Goal: Communication & Community: Connect with others

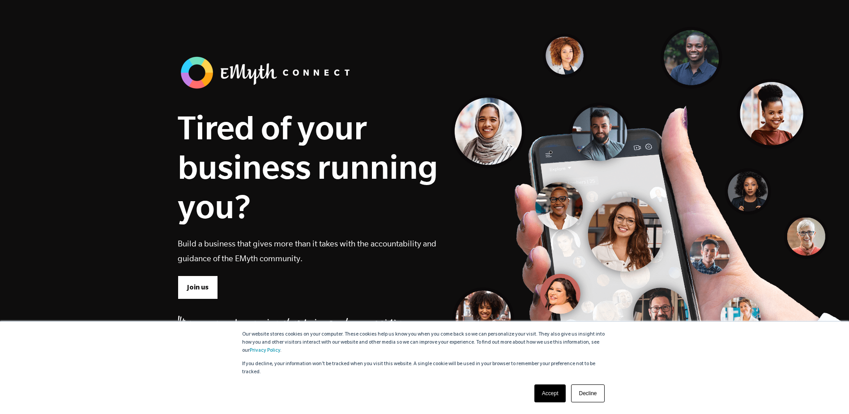
scroll to position [30, 0]
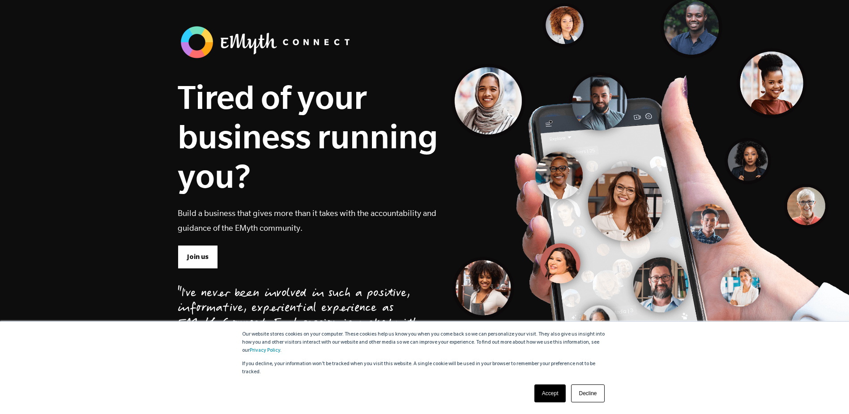
click at [547, 395] on link "Accept" at bounding box center [550, 393] width 32 height 18
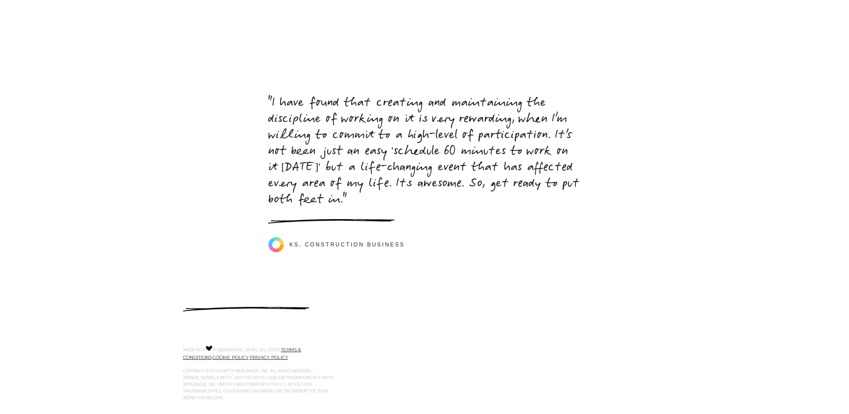
scroll to position [0, 0]
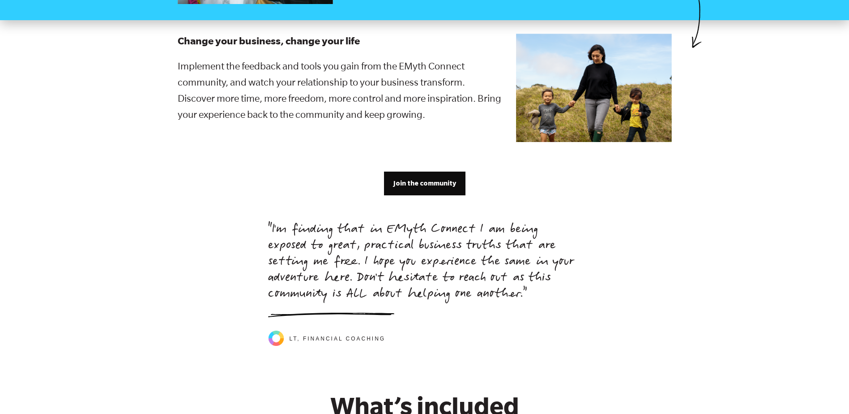
scroll to position [1880, 0]
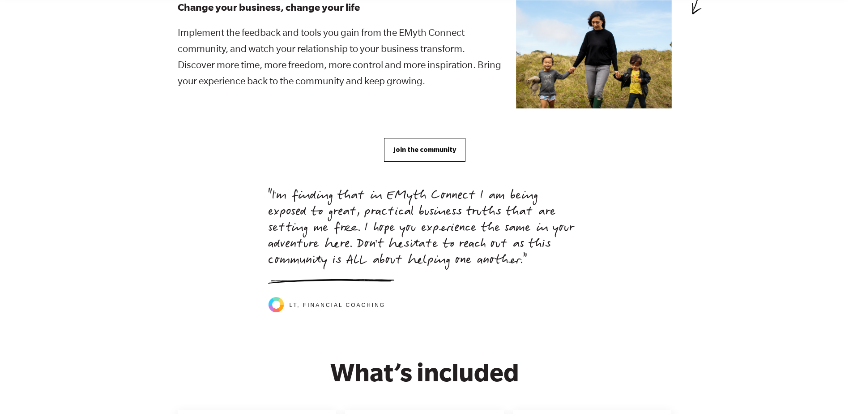
click at [417, 145] on span "Join the community" at bounding box center [424, 150] width 63 height 10
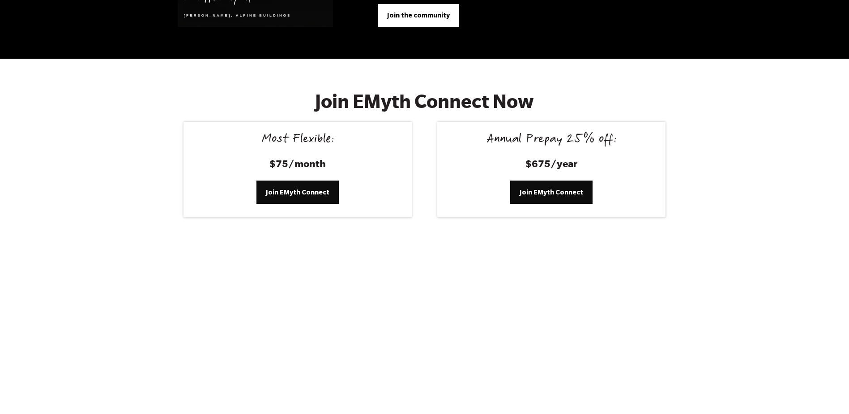
scroll to position [3691, 0]
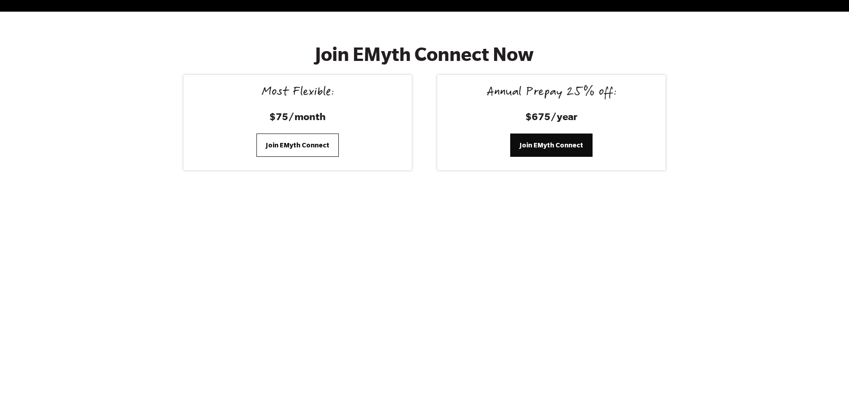
click at [290, 140] on span "Join EMyth Connect" at bounding box center [298, 145] width 64 height 10
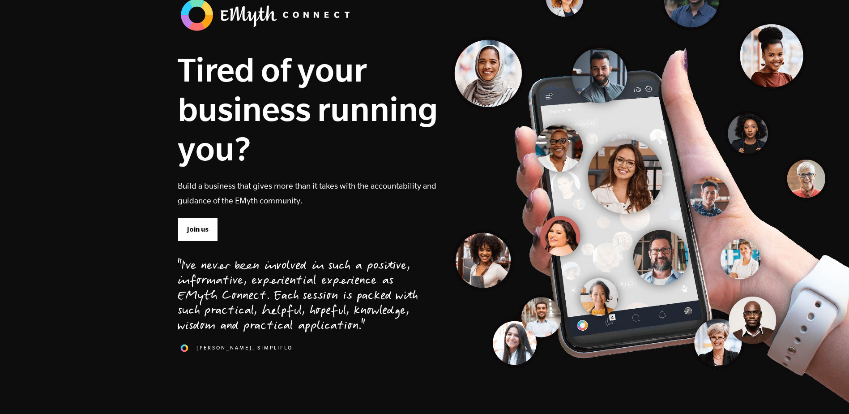
scroll to position [0, 0]
